Goal: Information Seeking & Learning: Learn about a topic

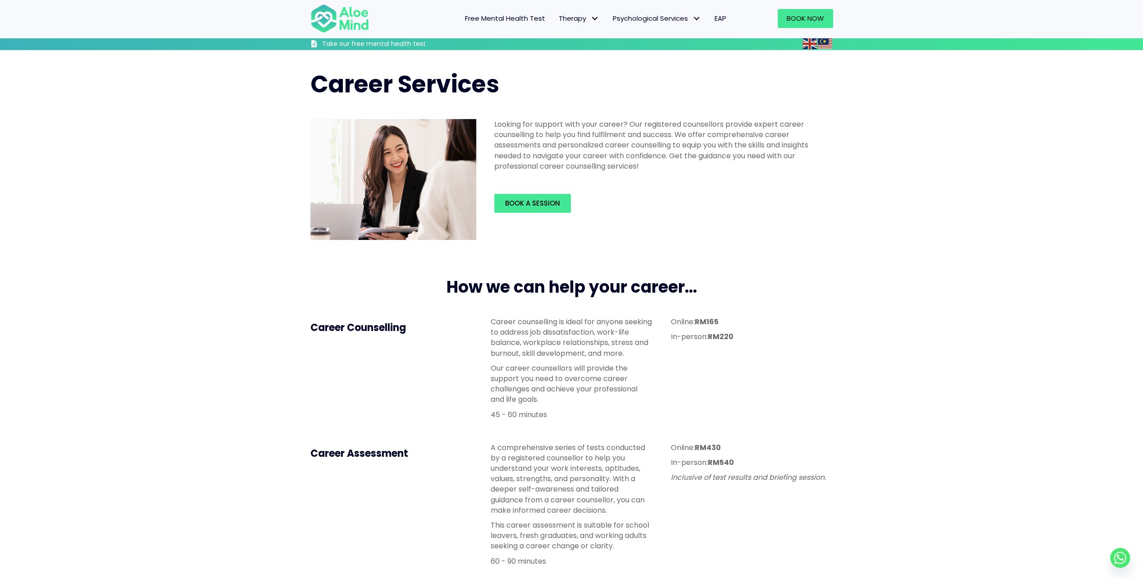
scroll to position [90, 0]
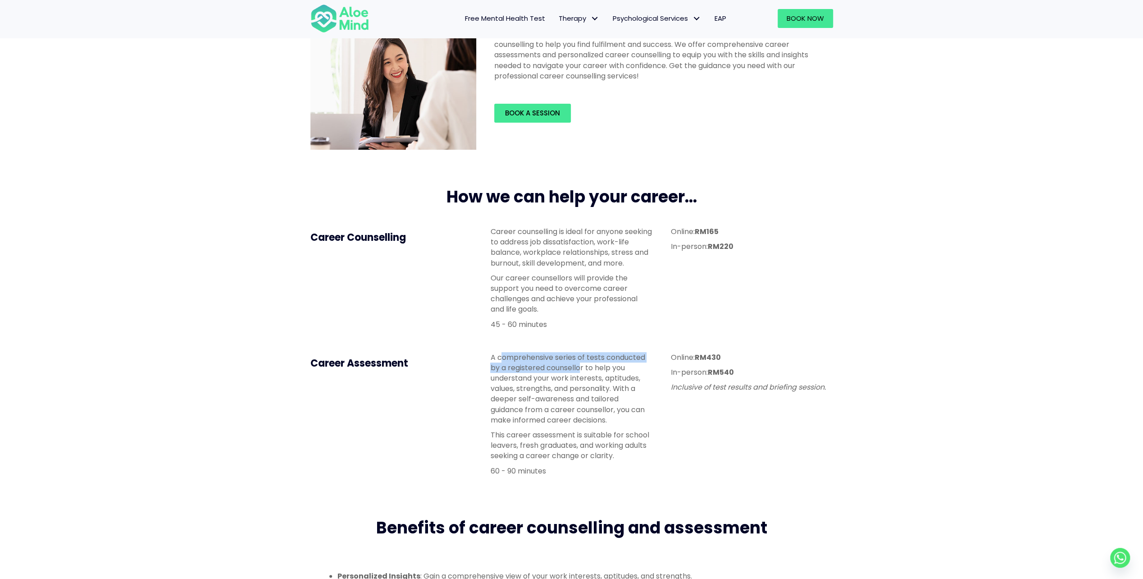
drag, startPoint x: 502, startPoint y: 358, endPoint x: 581, endPoint y: 370, distance: 79.9
click at [581, 370] on p "A comprehensive series of tests conducted by a registered counsellor to help yo…" at bounding box center [571, 388] width 162 height 73
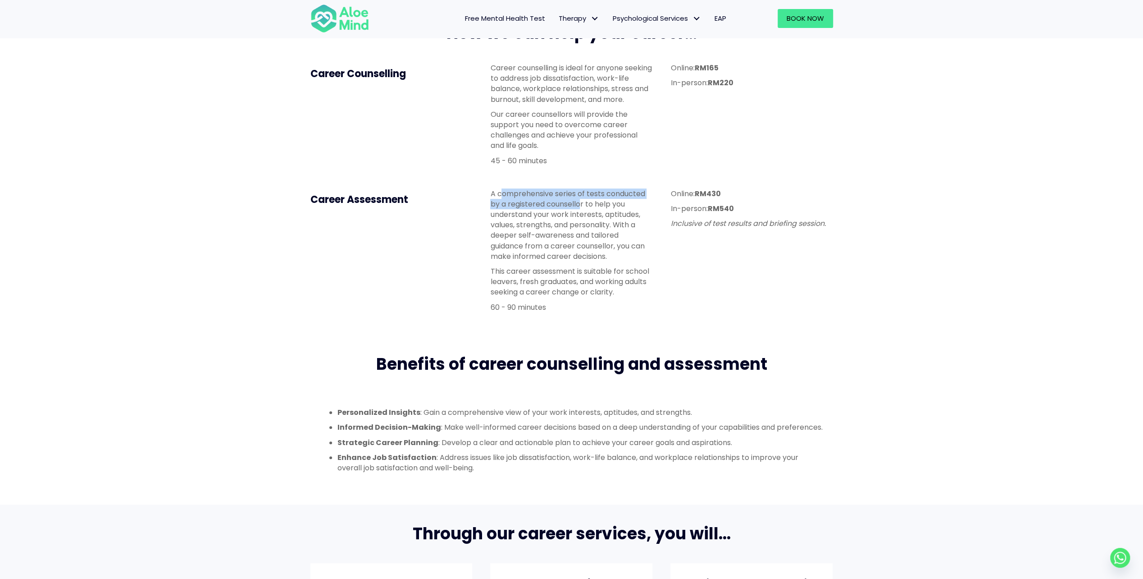
scroll to position [225, 0]
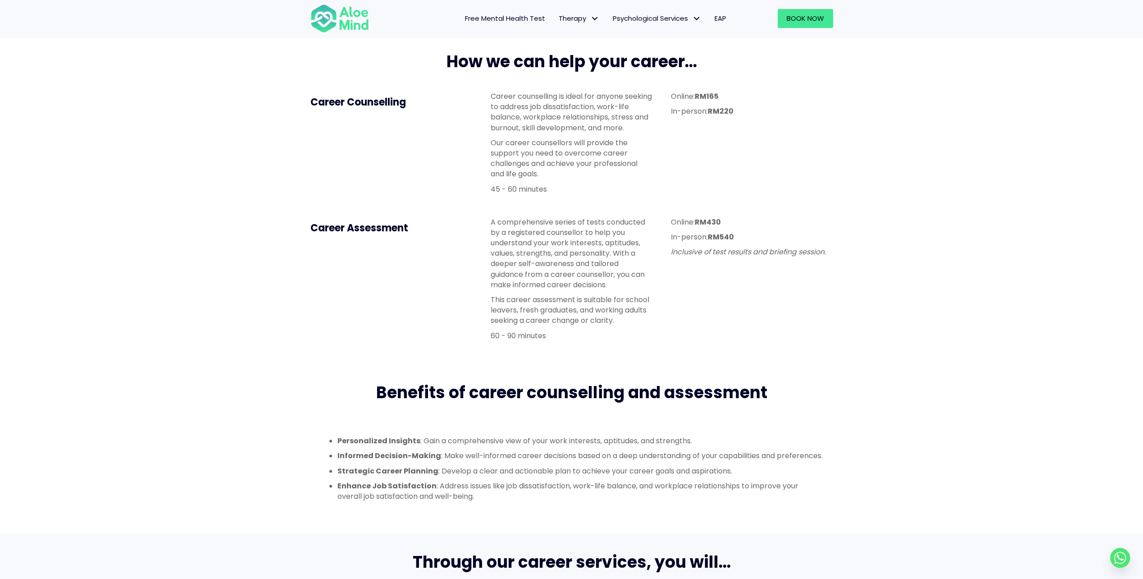
click at [787, 357] on div "How we can help your career... Career Counselling Career counselling is ideal f…" at bounding box center [571, 197] width 1143 height 331
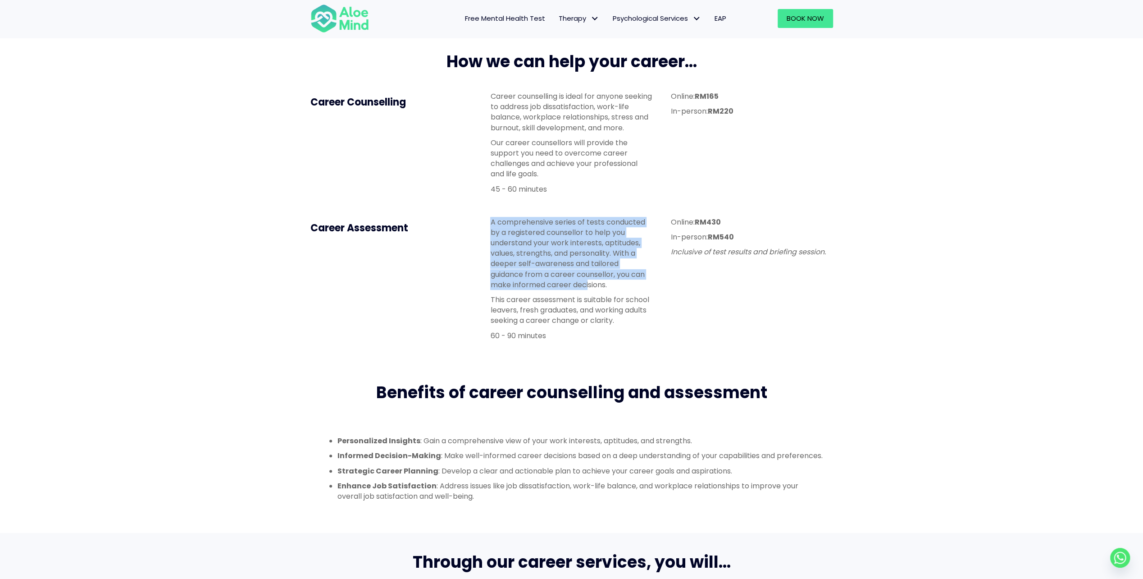
drag, startPoint x: 490, startPoint y: 222, endPoint x: 588, endPoint y: 289, distance: 118.5
click at [588, 289] on p "A comprehensive series of tests conducted by a registered counsellor to help yo…" at bounding box center [571, 253] width 162 height 73
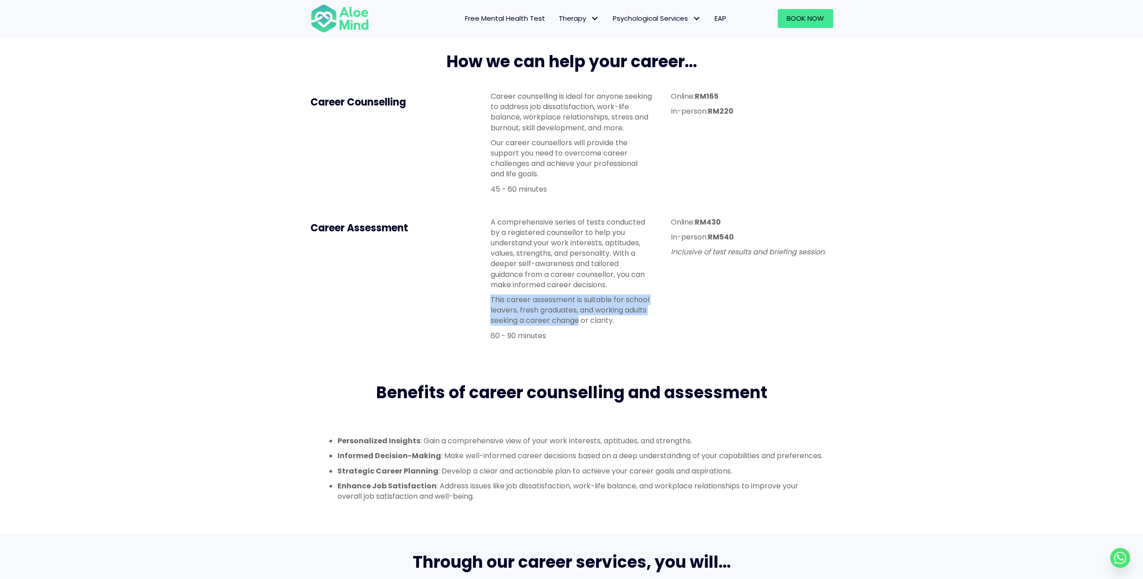
drag, startPoint x: 488, startPoint y: 296, endPoint x: 580, endPoint y: 321, distance: 95.2
click at [580, 321] on div "A comprehensive series of tests conducted by a registered counsellor to help yo…" at bounding box center [571, 281] width 180 height 146
drag, startPoint x: 580, startPoint y: 321, endPoint x: 580, endPoint y: 339, distance: 18.0
click at [580, 339] on p "60 - 90 minutes" at bounding box center [571, 335] width 162 height 10
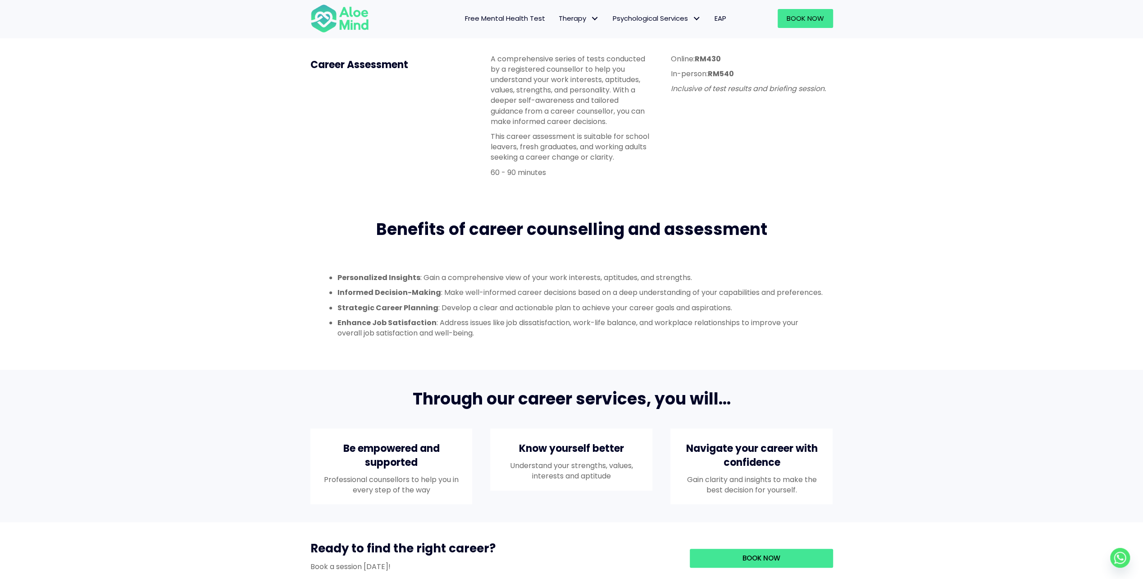
scroll to position [451, 0]
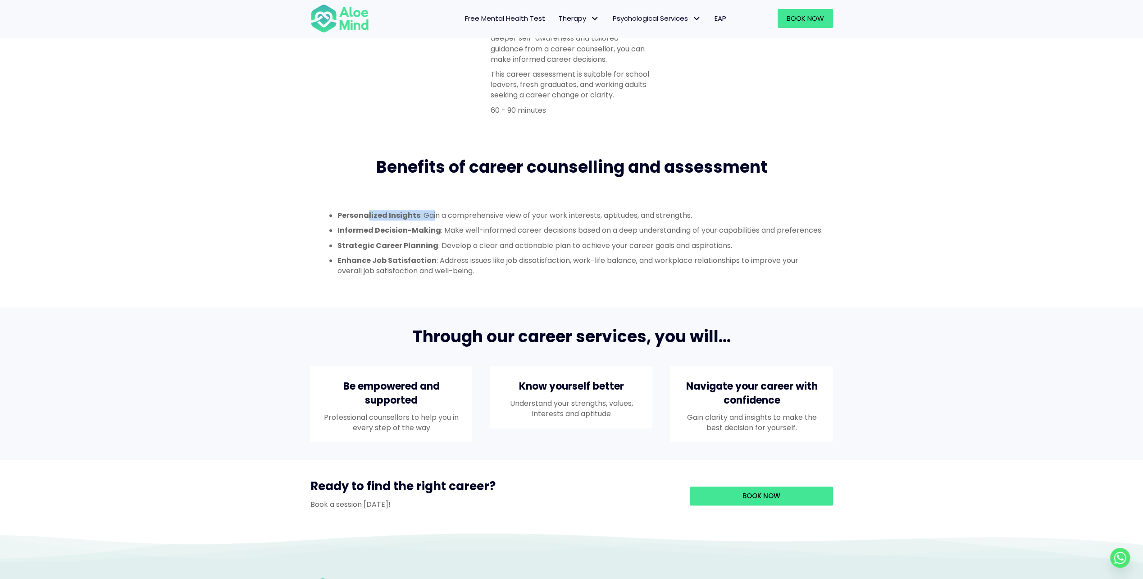
drag, startPoint x: 407, startPoint y: 218, endPoint x: 432, endPoint y: 220, distance: 24.4
click at [432, 220] on li "Personalized Insights : Gain a comprehensive view of your work interests, aptit…" at bounding box center [580, 215] width 487 height 10
drag, startPoint x: 432, startPoint y: 220, endPoint x: 531, endPoint y: 232, distance: 99.8
click at [531, 232] on li "Informed Decision-Making : Make well-informed career decisions based on a deep …" at bounding box center [580, 230] width 487 height 10
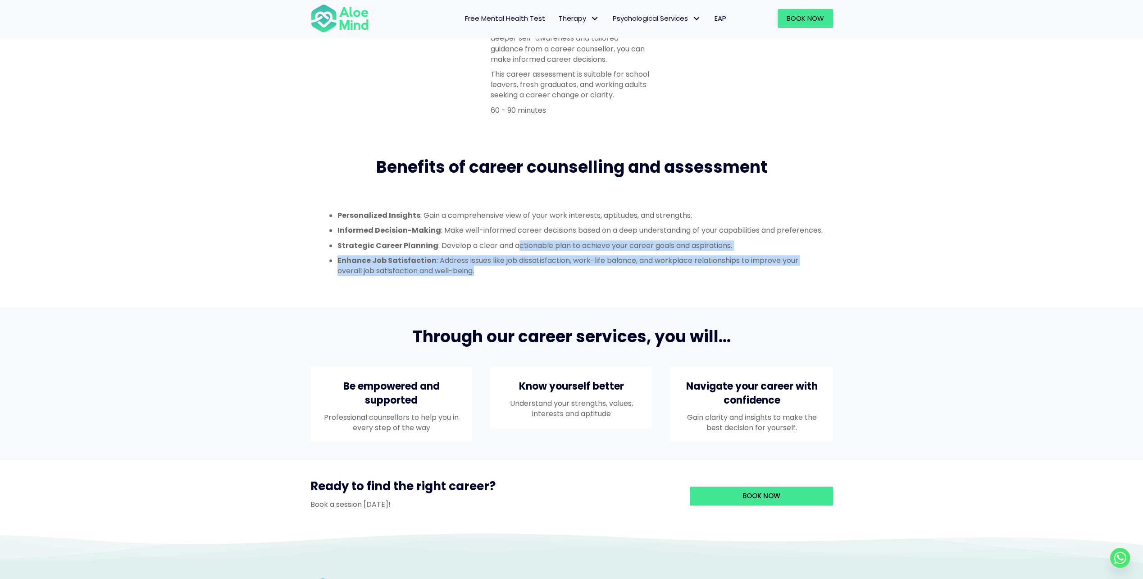
drag, startPoint x: 531, startPoint y: 232, endPoint x: 550, endPoint y: 277, distance: 48.6
click at [550, 276] on div "Personalized Insights : Gain a comprehensive view of your work interests, aptit…" at bounding box center [571, 243] width 505 height 66
drag, startPoint x: 550, startPoint y: 277, endPoint x: 538, endPoint y: 301, distance: 26.8
click at [538, 298] on div "Personalized Insights : Gain a comprehensive view of your work interests, aptit…" at bounding box center [571, 242] width 541 height 111
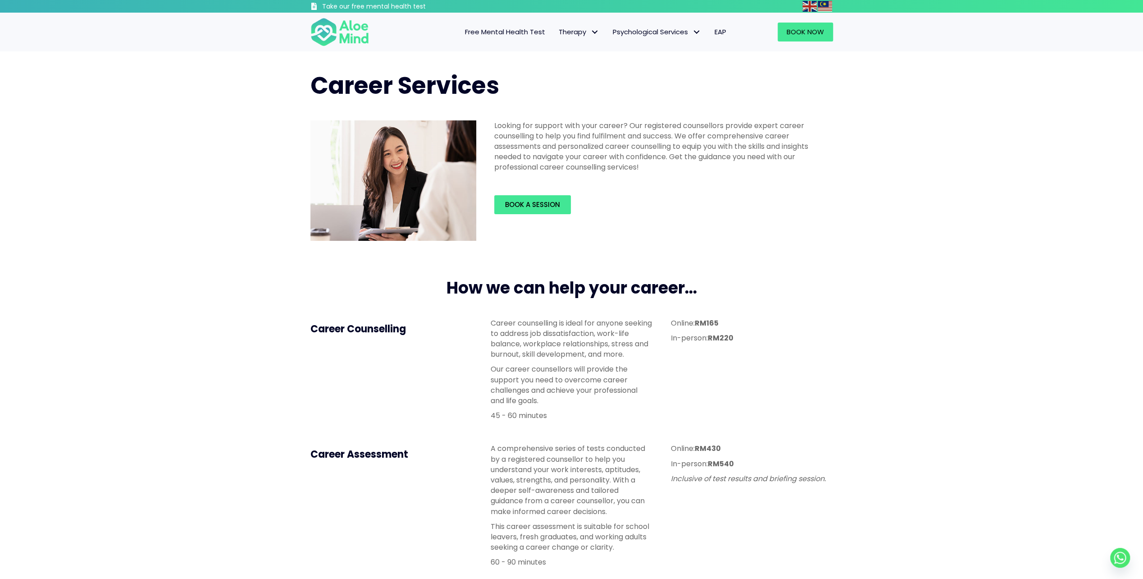
click at [822, 234] on div "Looking for support with your career? Our registered counsellors provide expert…" at bounding box center [571, 180] width 541 height 139
